Goal: Use online tool/utility: Utilize a website feature to perform a specific function

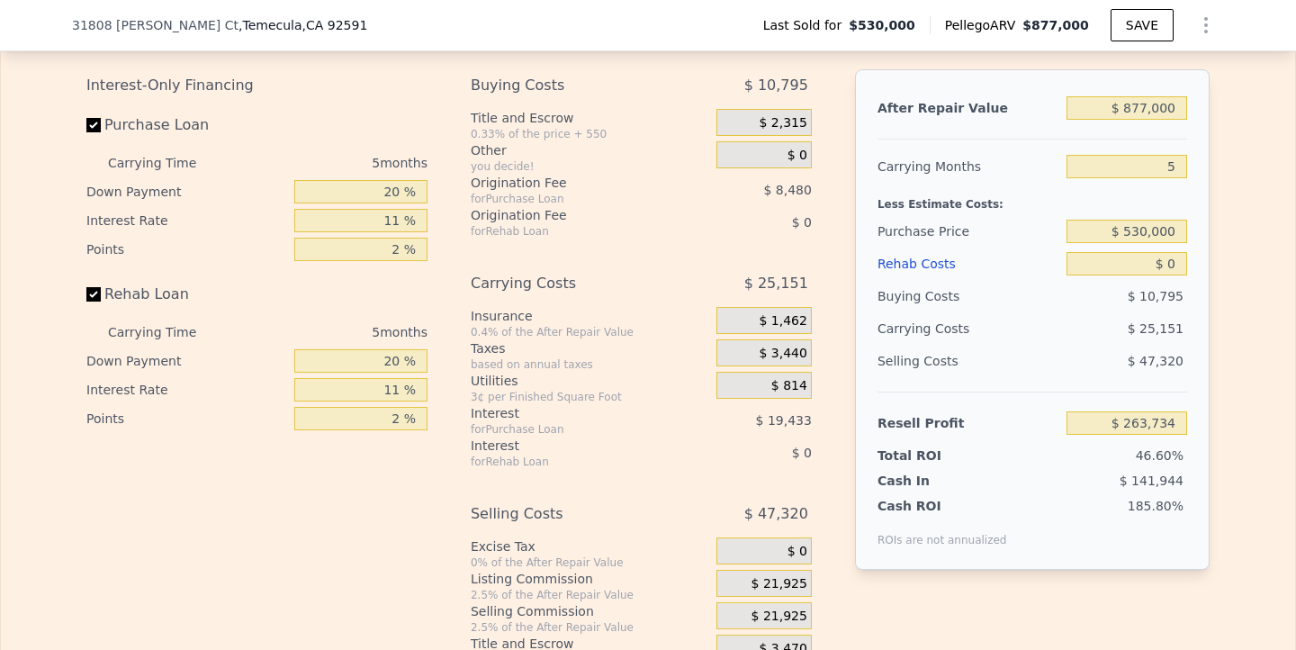
scroll to position [2720, 0]
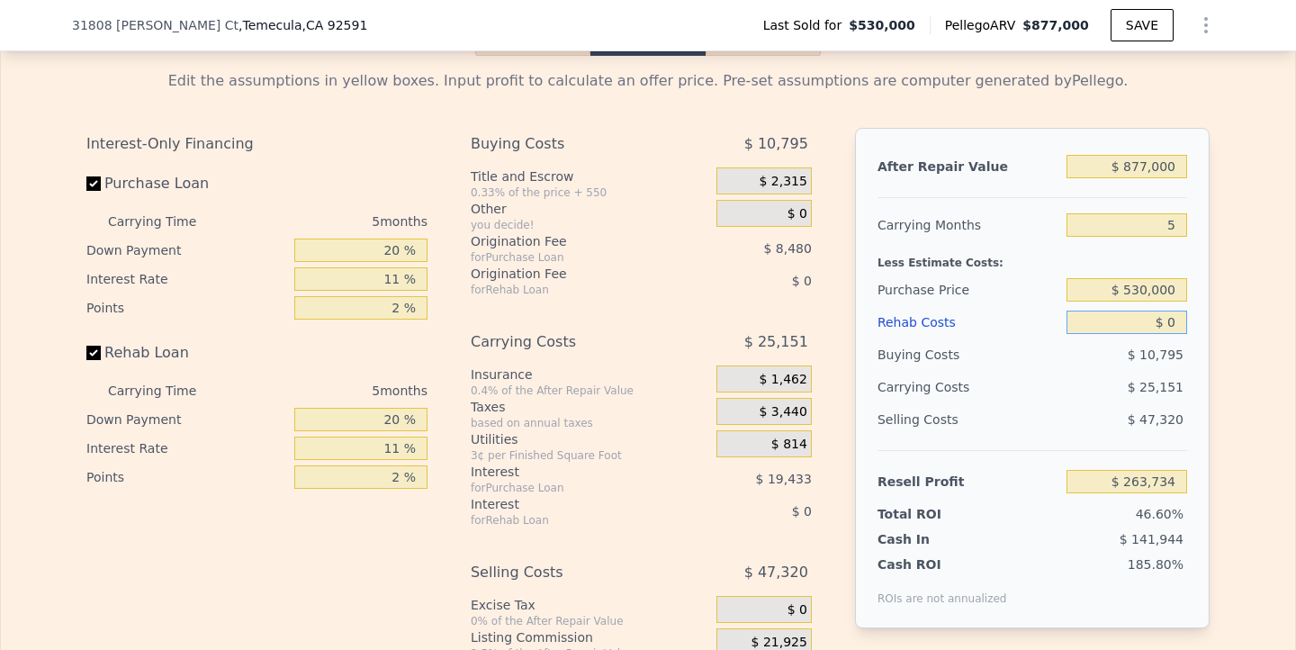
drag, startPoint x: 1167, startPoint y: 320, endPoint x: 1221, endPoint y: 321, distance: 54.0
click at [1221, 322] on div "Edit the assumptions in yellow boxes. Input profit to calculate an offer price.…" at bounding box center [648, 391] width 1152 height 670
type input "$ 1"
type input "$ 263,733"
type input "$ 10"
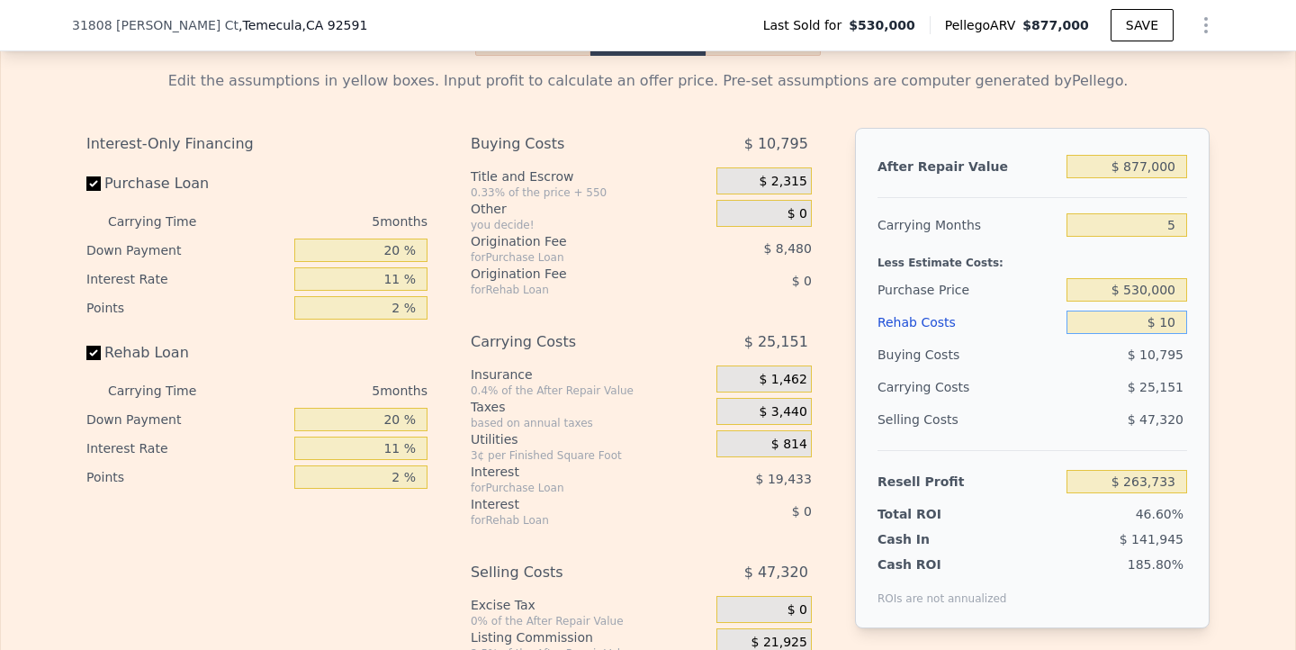
type input "$ 263,724"
type input "$ 100"
type input "$ 263,627"
type input "$ 1,000"
type input "$ 262,683"
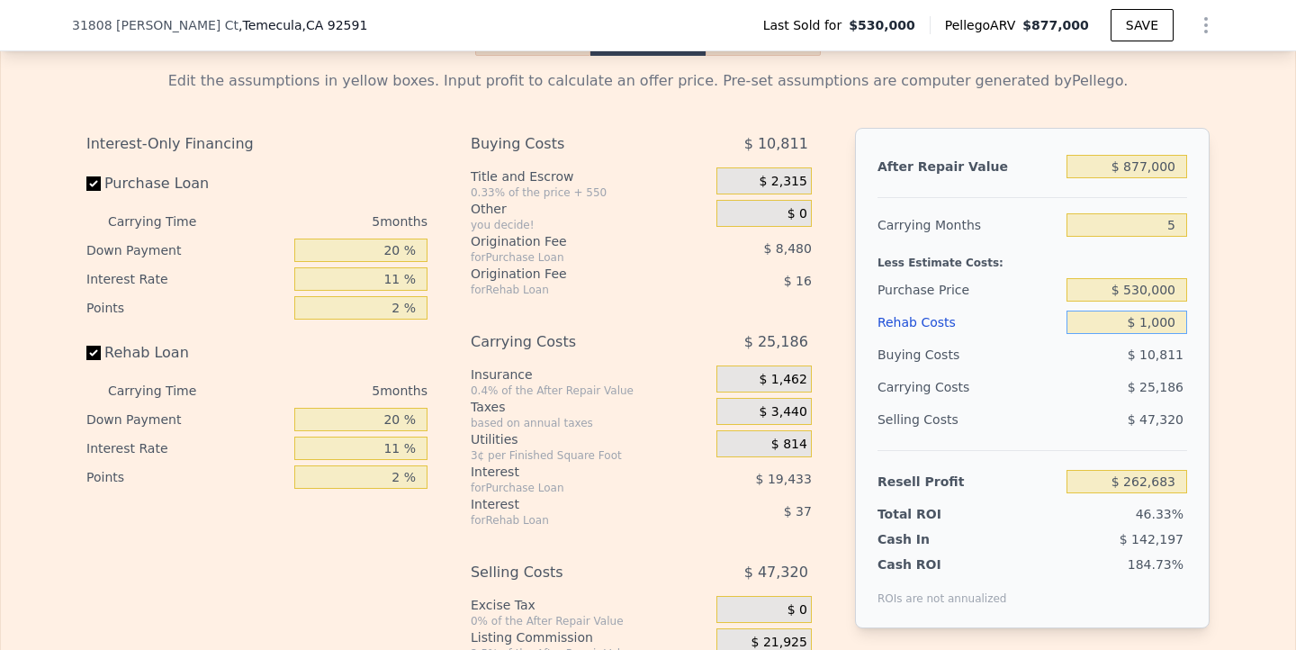
type input "$ 10,000"
type input "$ 253,209"
type input "$ 100,000"
type input "$ 158,469"
drag, startPoint x: 1126, startPoint y: 288, endPoint x: 1221, endPoint y: 288, distance: 95.4
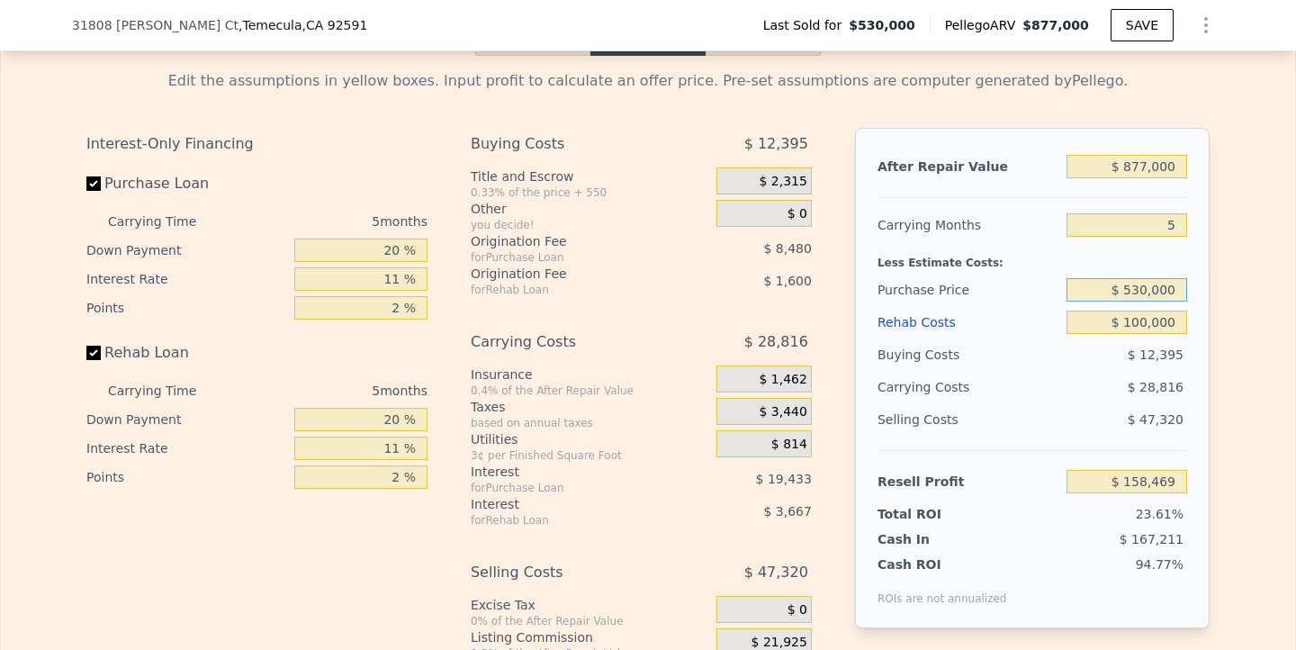
click at [1221, 288] on div "Edit the assumptions in yellow boxes. Input profit to calculate an offer price.…" at bounding box center [648, 391] width 1152 height 670
type input "$ 690,000"
type input "-$ 10,489"
click at [1232, 389] on div "Edit the assumptions in yellow boxes. Input profit to calculate an offer price.…" at bounding box center [648, 391] width 1294 height 670
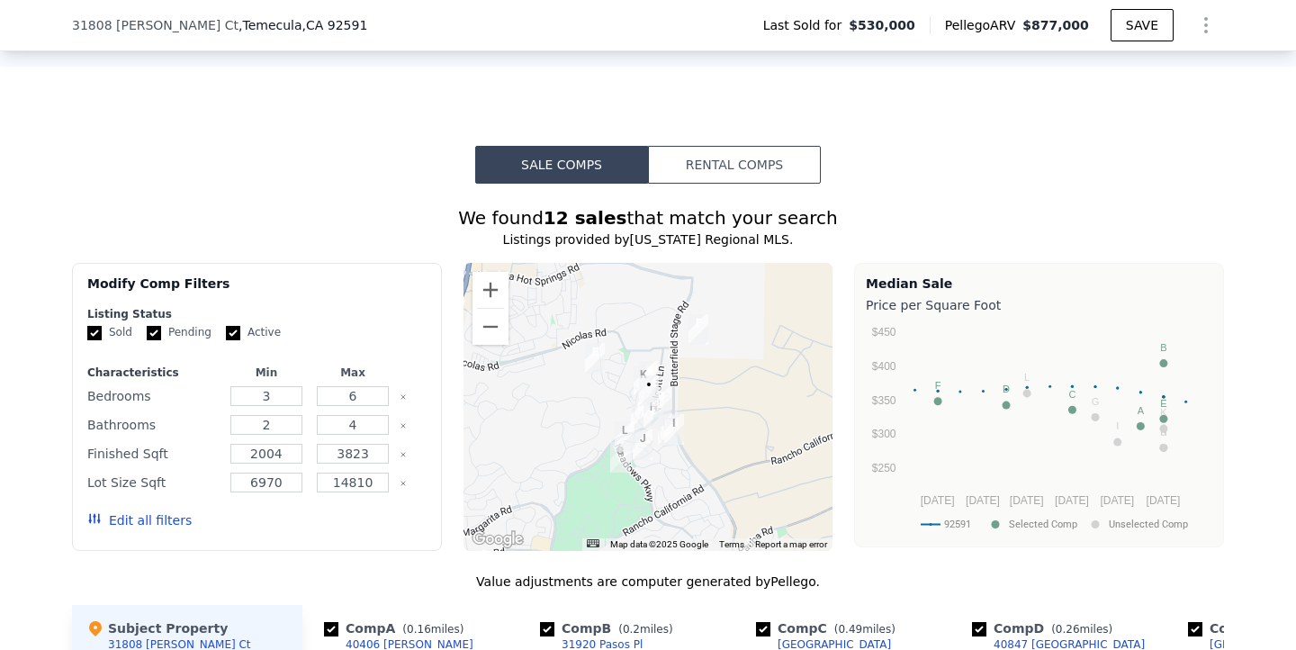
scroll to position [1158, 0]
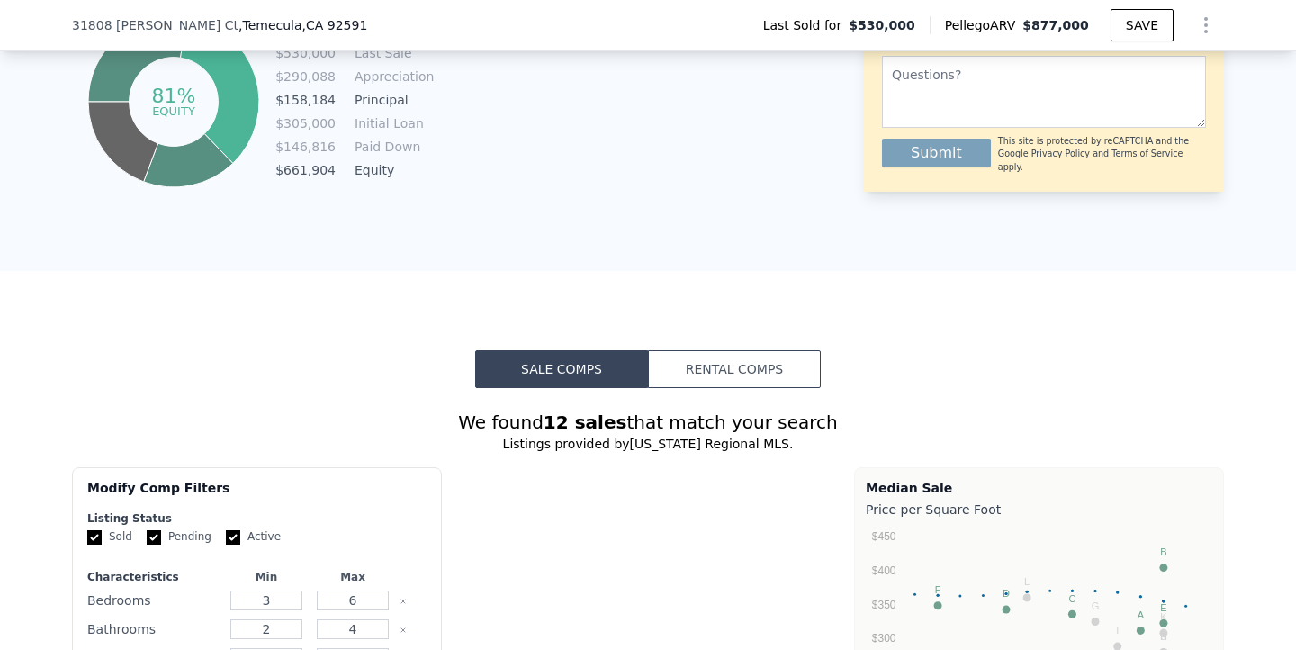
type input "$ 0"
type input "$ 263,734"
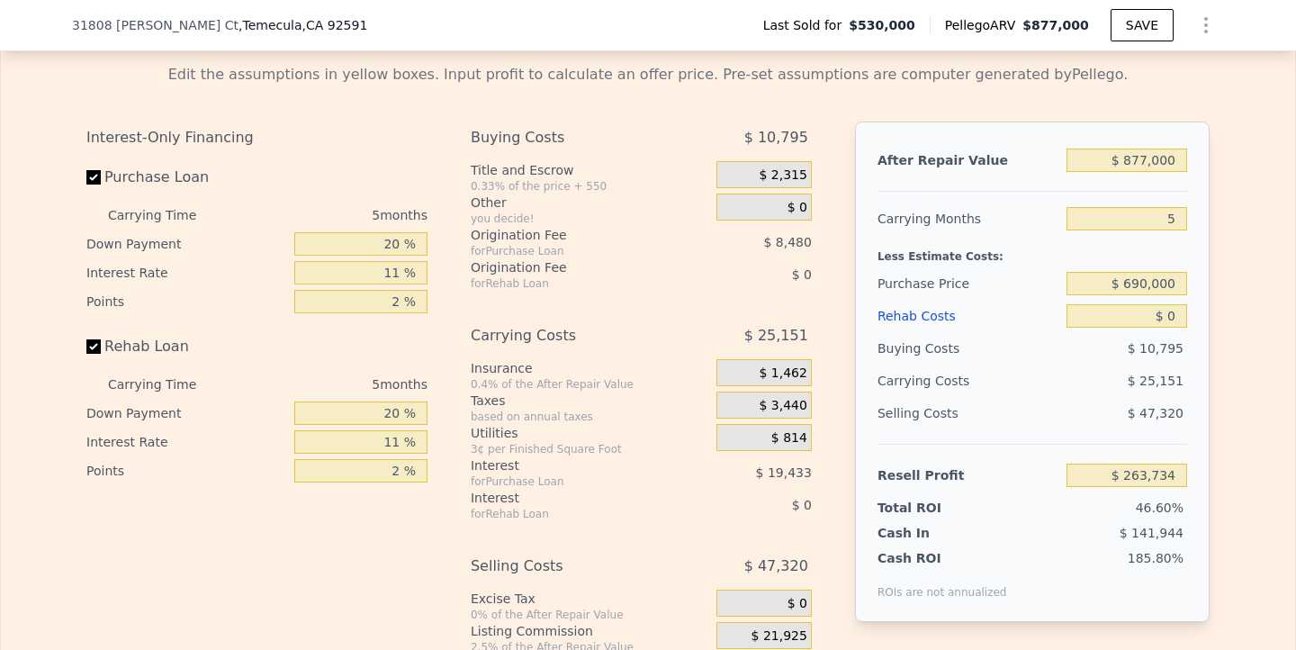
scroll to position [2725, 0]
drag, startPoint x: 1129, startPoint y: 161, endPoint x: 1246, endPoint y: 165, distance: 117.1
click at [1246, 165] on div "Edit the assumptions in yellow boxes. Input profit to calculate an offer price.…" at bounding box center [648, 386] width 1294 height 670
type input "$ 8"
type input "-$ 565,026"
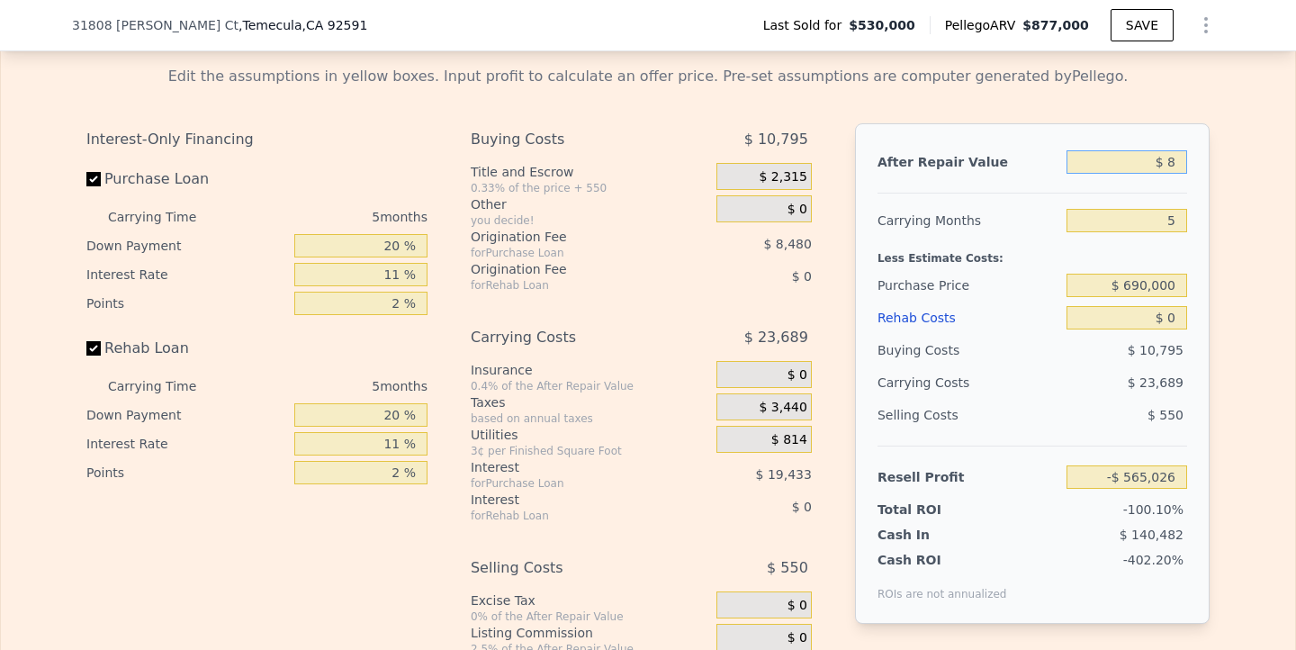
type input "$ 89"
type input "-$ 564,949"
type input "$ 895"
type input "-$ 564,187"
type input "$ 8,950"
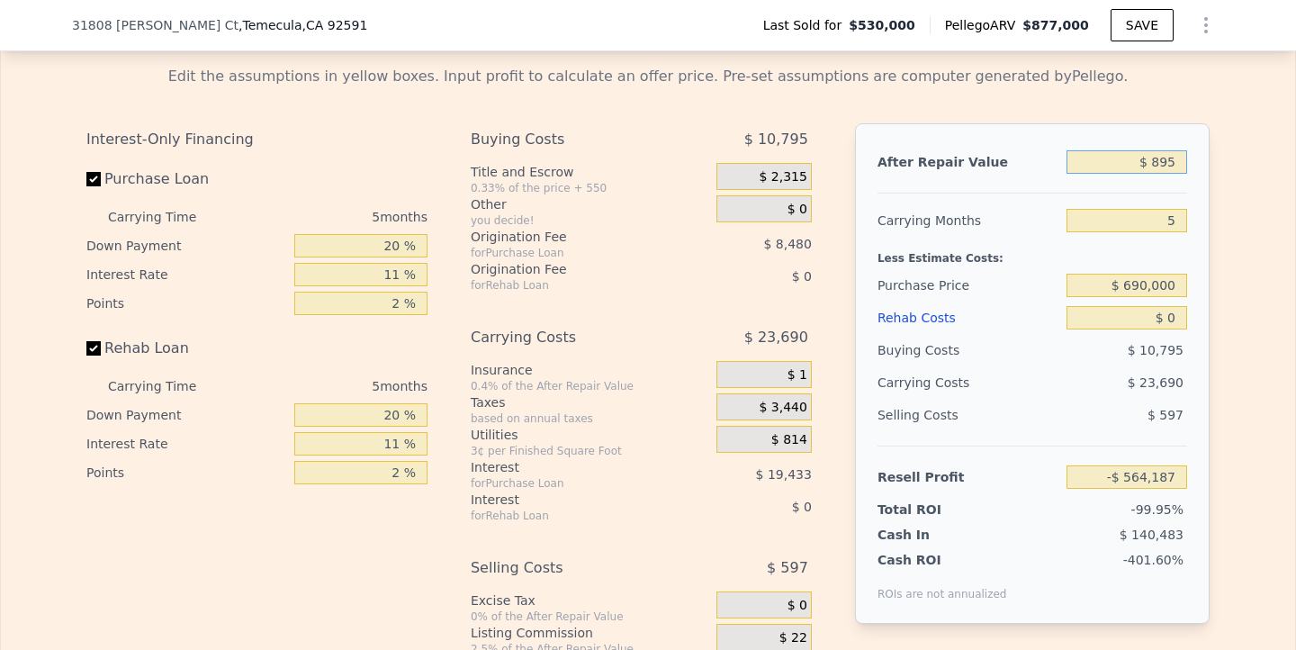
type input "-$ 556,577"
type input "$ 89,500"
type input "-$ 480,457"
type input "$ 895,000"
type input "$ 280,744"
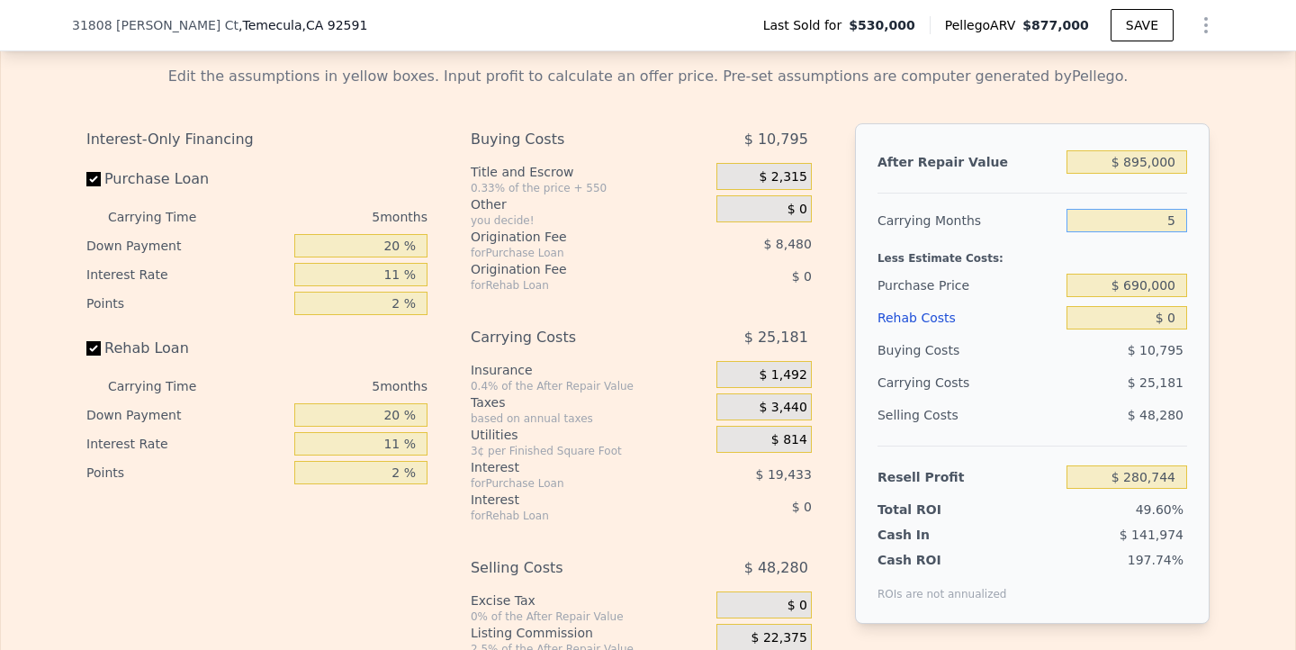
type input "6"
type input "$ 275,708"
type input "6"
type input "$ 105,577"
type input "$ 877,000"
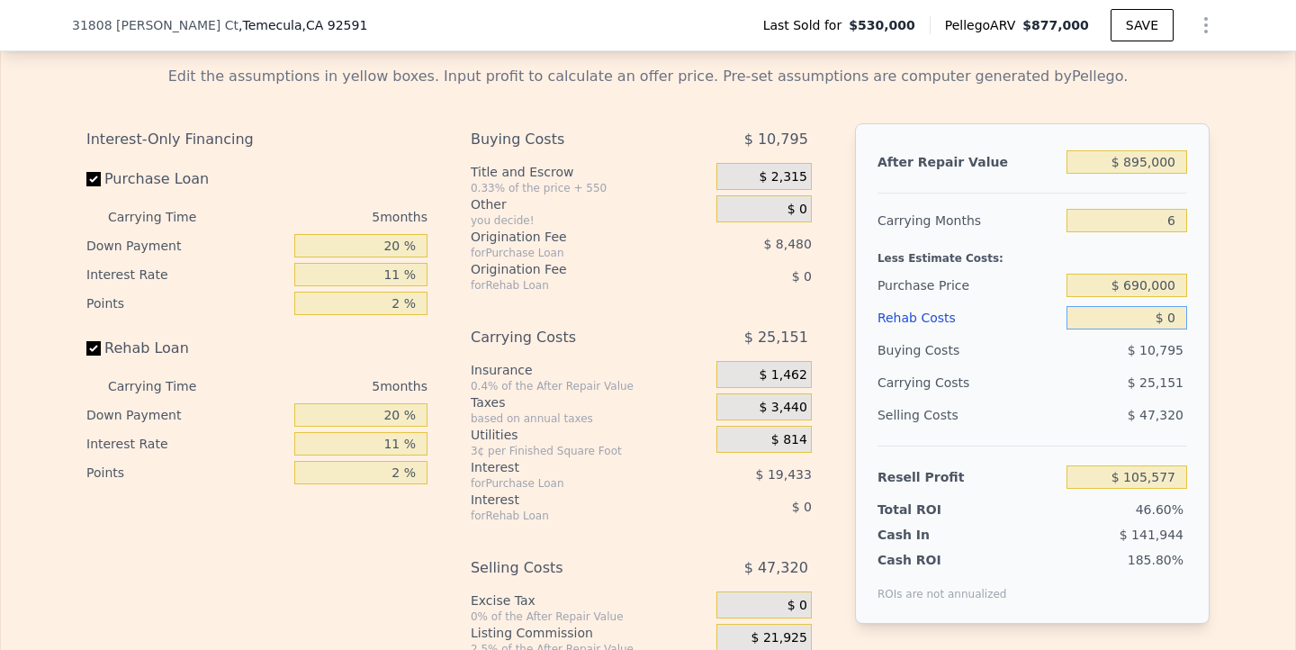
type input "5"
type input "$ 263,734"
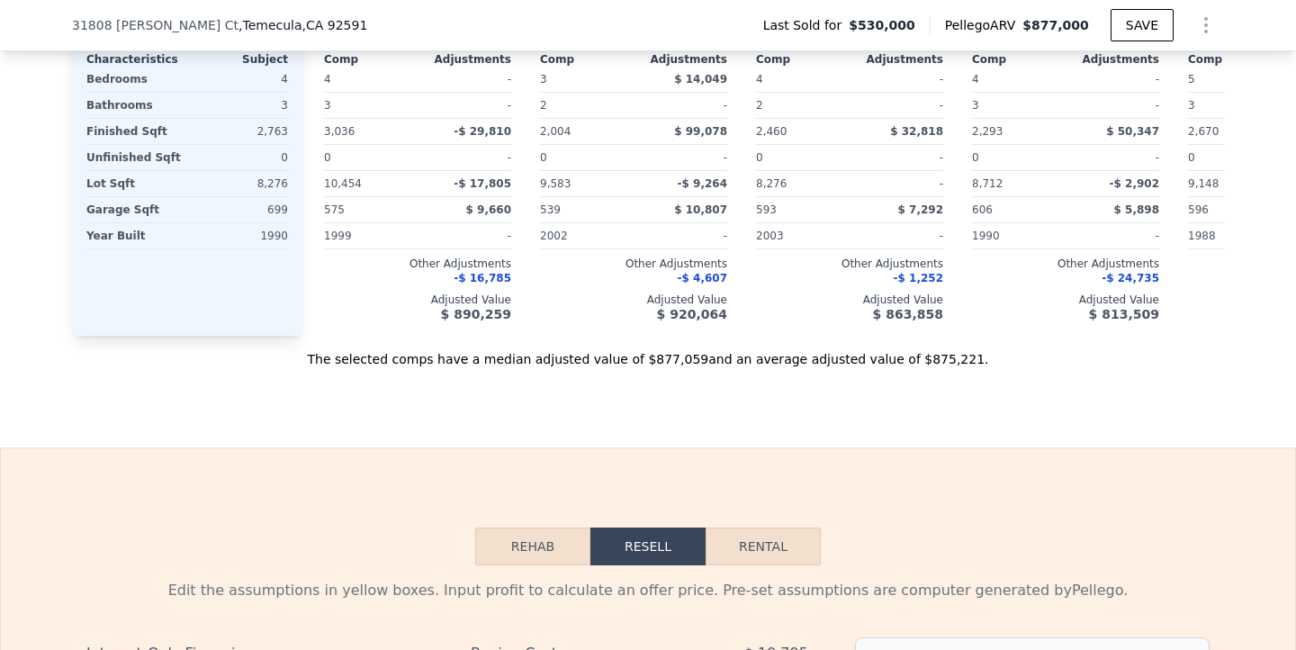
scroll to position [2473, 0]
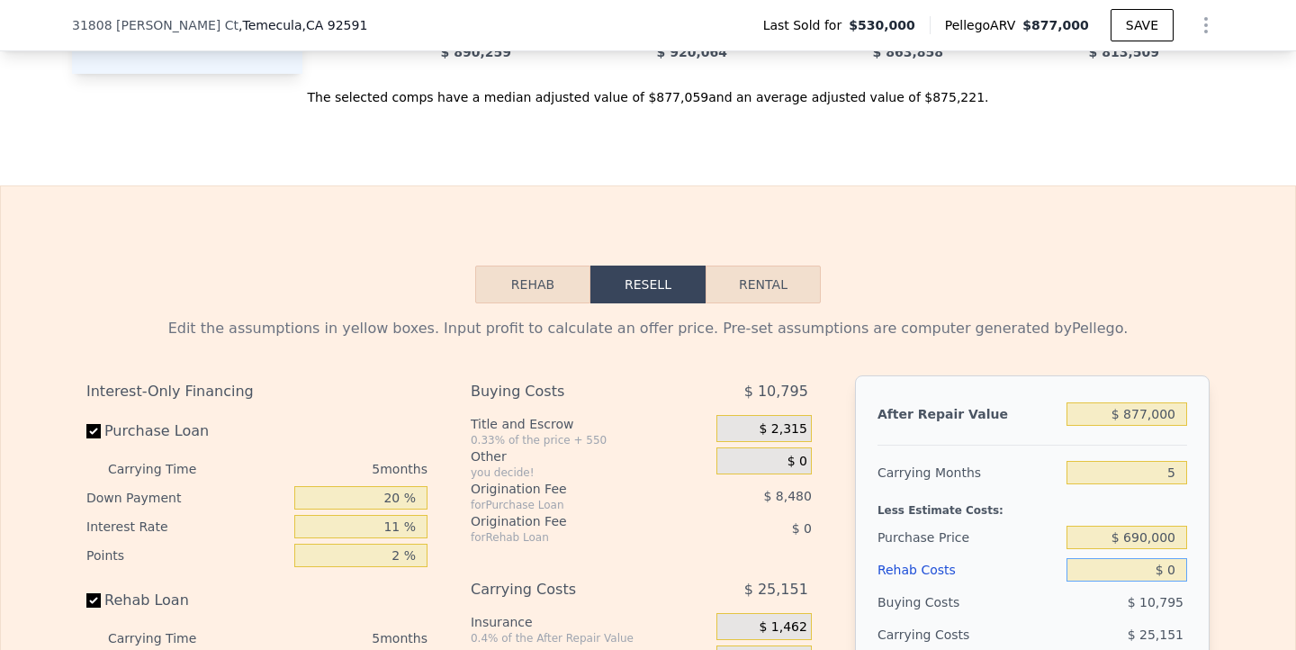
click at [522, 283] on button "Rehab" at bounding box center [532, 285] width 115 height 38
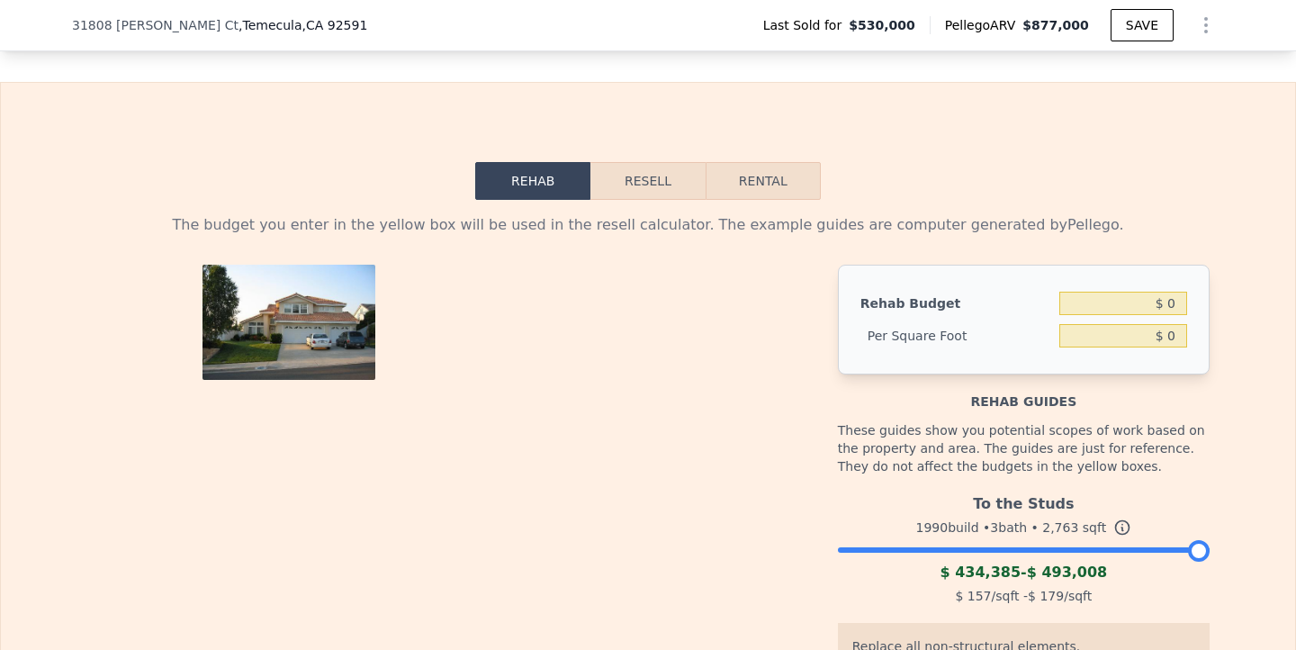
scroll to position [2581, 0]
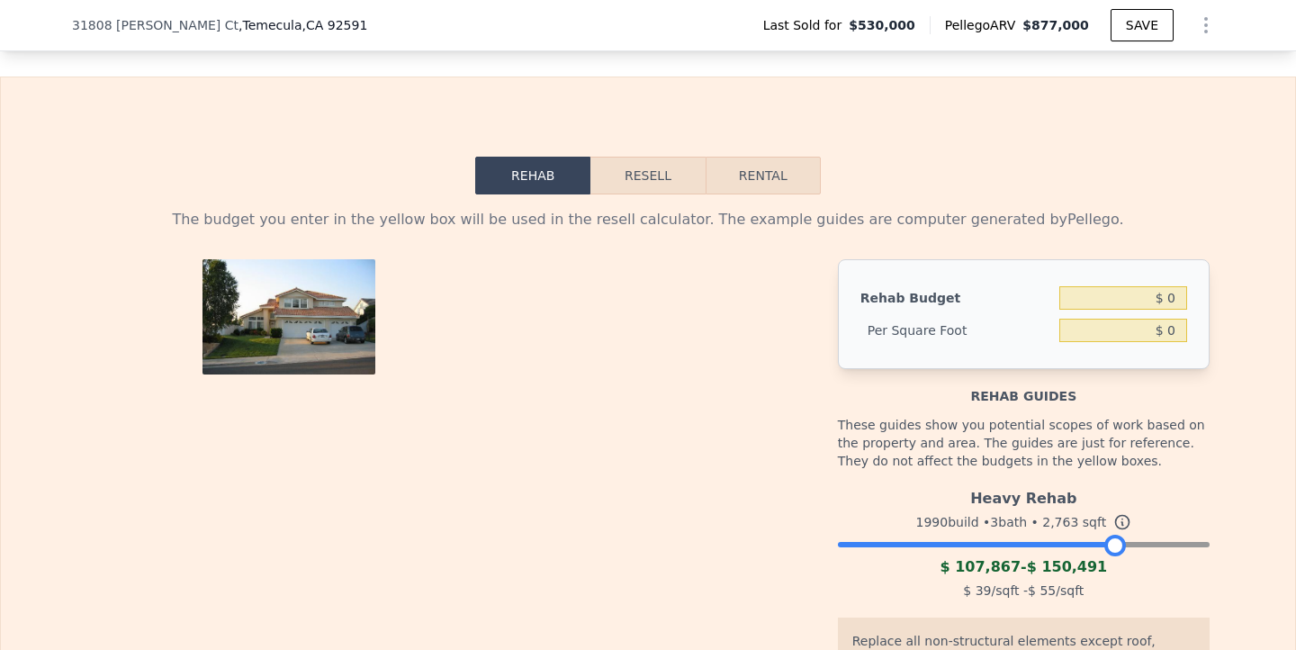
drag, startPoint x: 1200, startPoint y: 545, endPoint x: 1116, endPoint y: 549, distance: 83.8
click at [1116, 549] on div at bounding box center [1115, 546] width 22 height 22
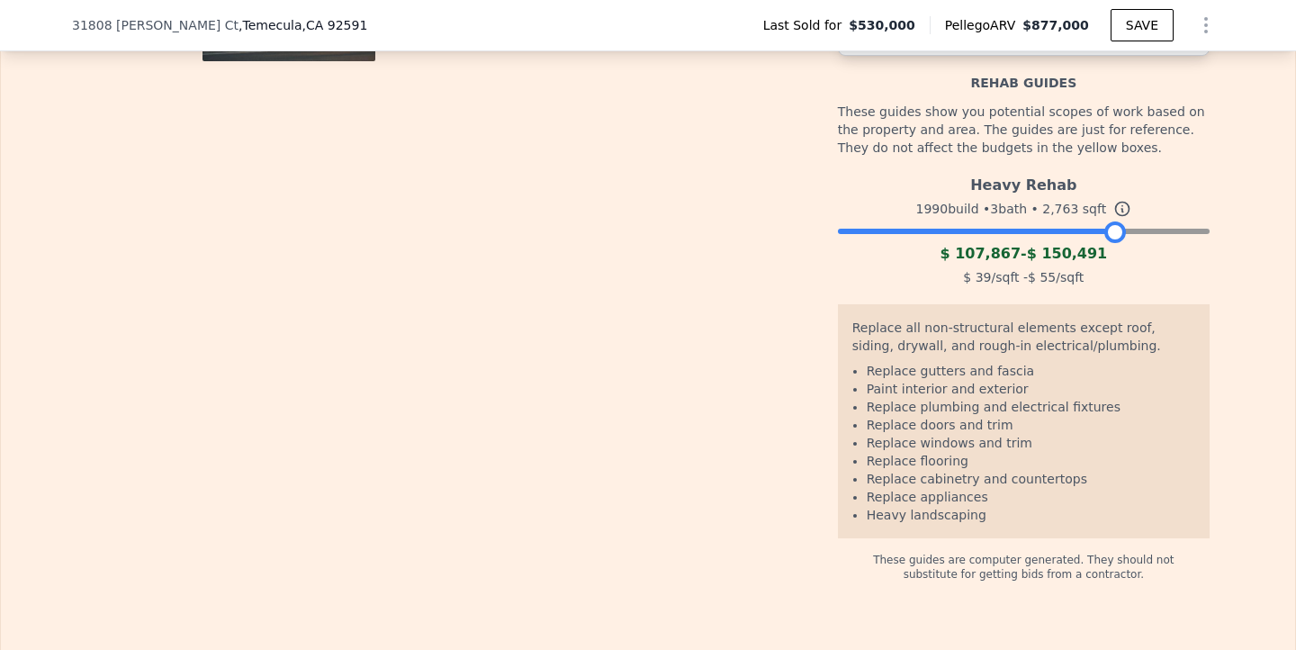
scroll to position [2905, 0]
